Goal: Find specific page/section: Find specific page/section

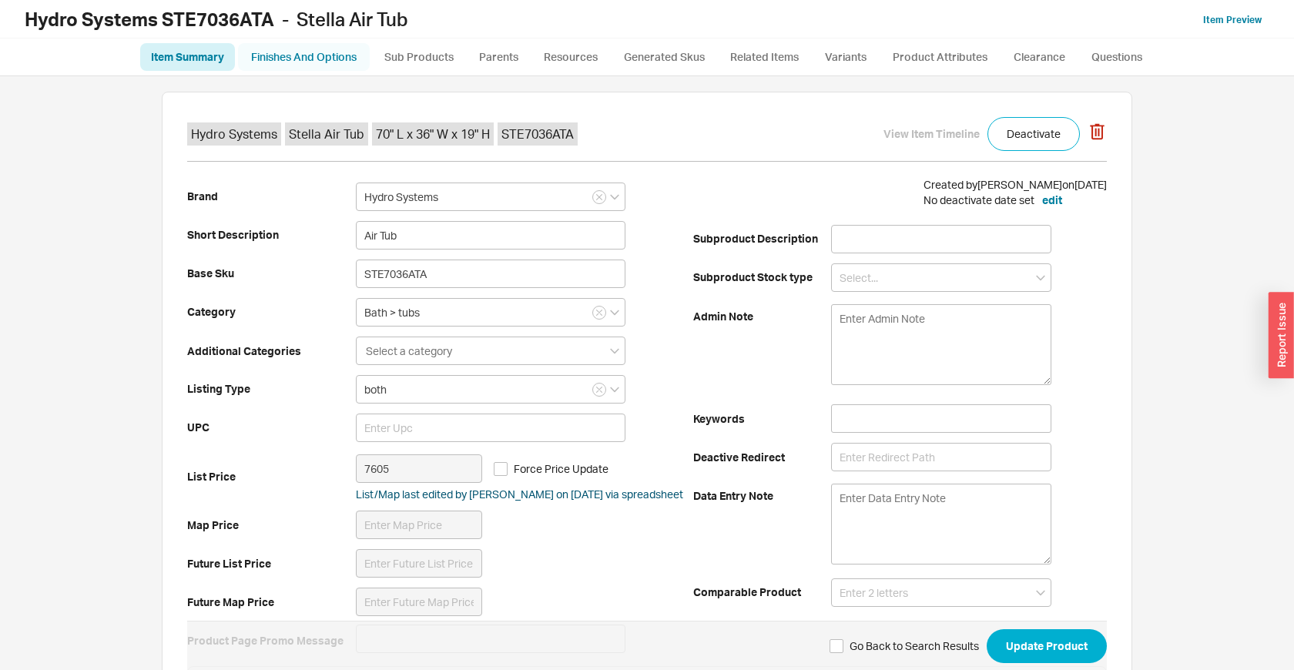
click at [276, 59] on link "Finishes And Options" at bounding box center [304, 57] width 132 height 28
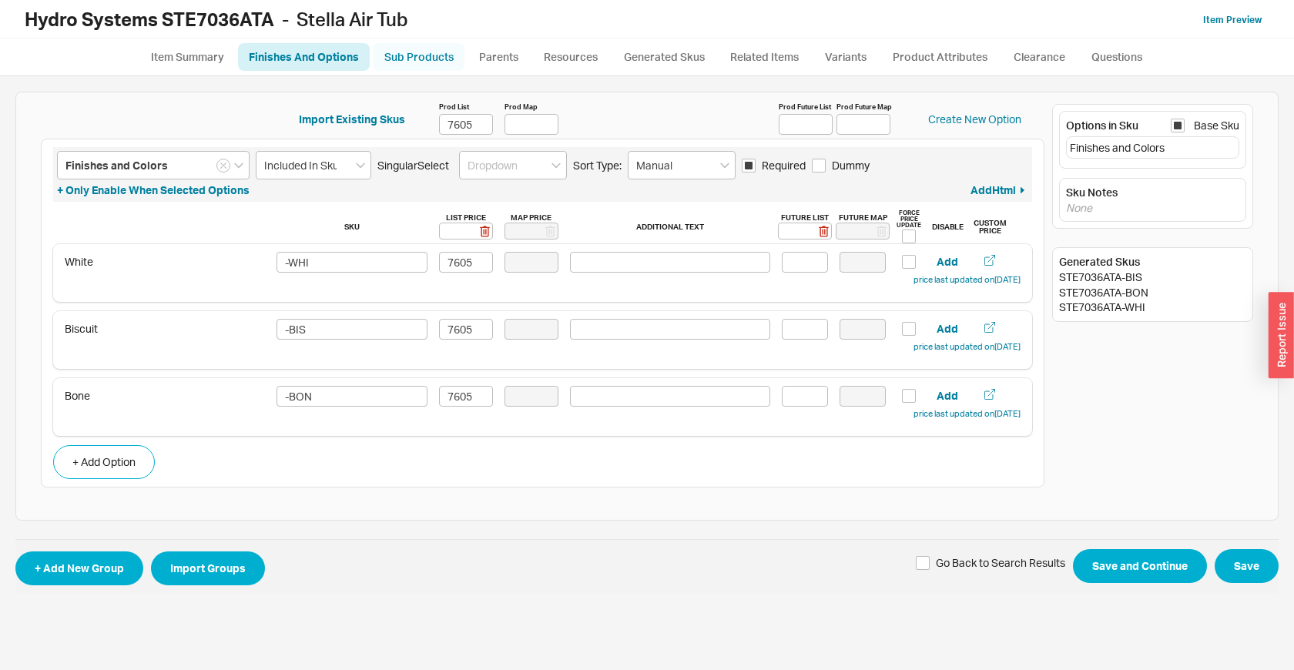
click at [436, 54] on link "Sub Products" at bounding box center [419, 57] width 92 height 28
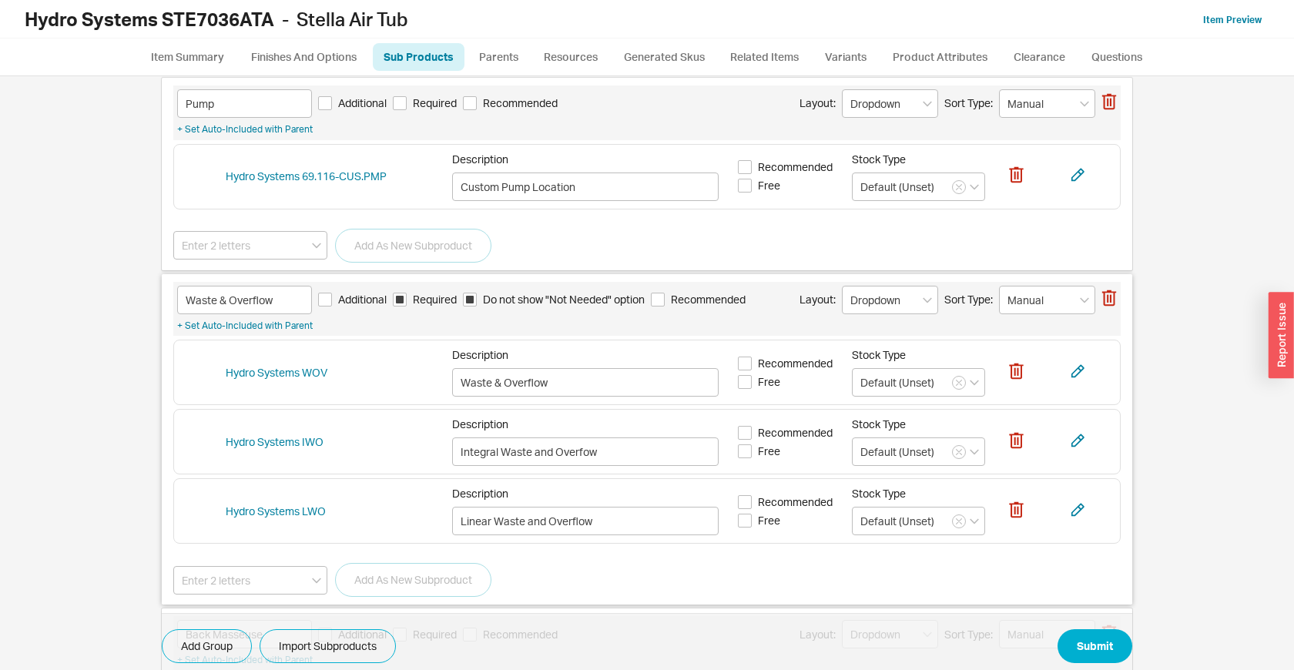
scroll to position [2346, 0]
